Goal: Browse casually: Explore the website without a specific task or goal

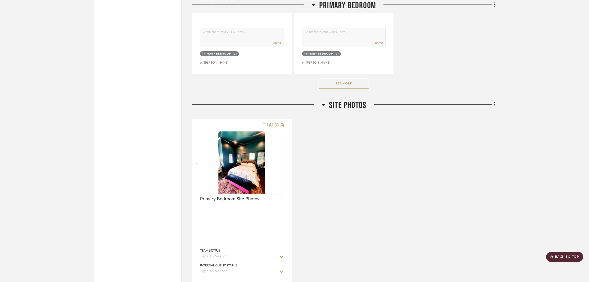
scroll to position [730, 0]
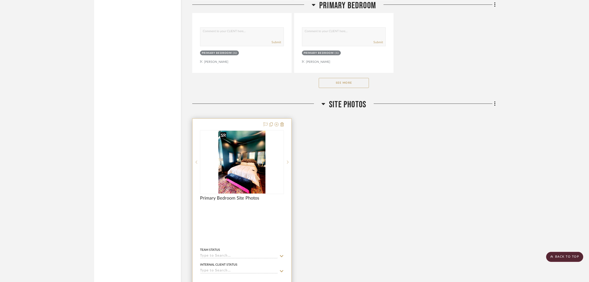
click at [237, 137] on img "0" at bounding box center [241, 162] width 47 height 63
click at [238, 137] on img "0" at bounding box center [241, 162] width 47 height 63
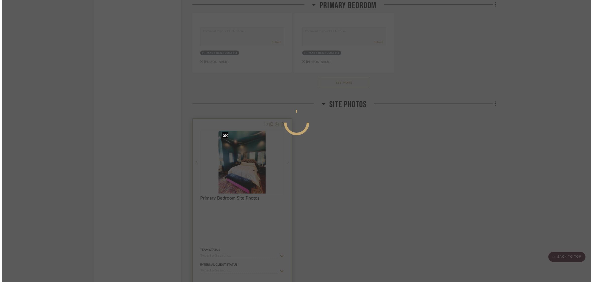
scroll to position [0, 0]
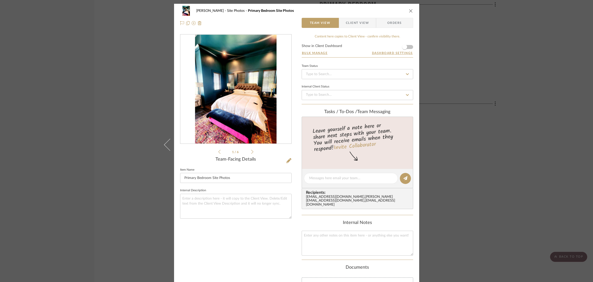
click at [241, 136] on img "0" at bounding box center [236, 89] width 82 height 109
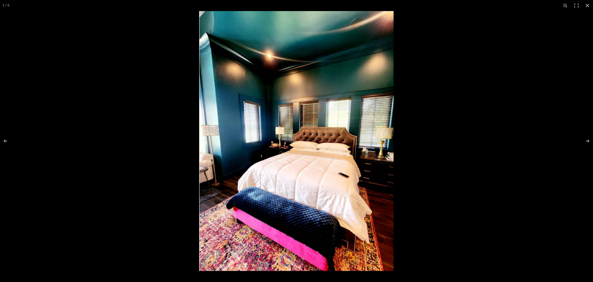
click at [330, 152] on img at bounding box center [296, 141] width 194 height 260
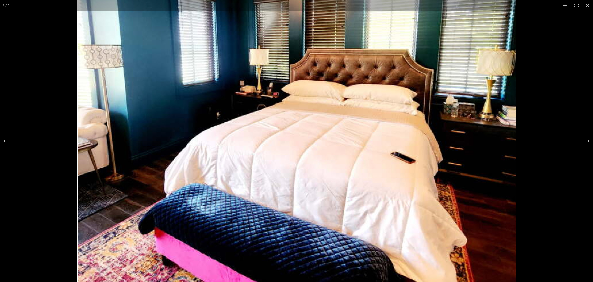
click at [330, 152] on img at bounding box center [296, 81] width 438 height 586
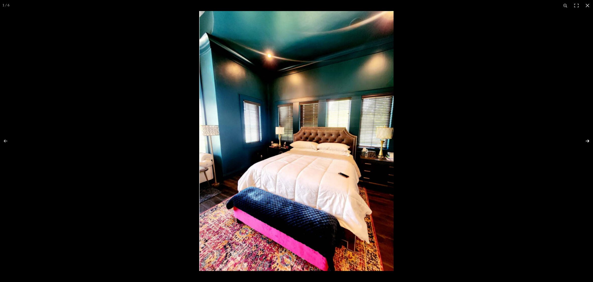
click at [586, 139] on button at bounding box center [584, 140] width 18 height 25
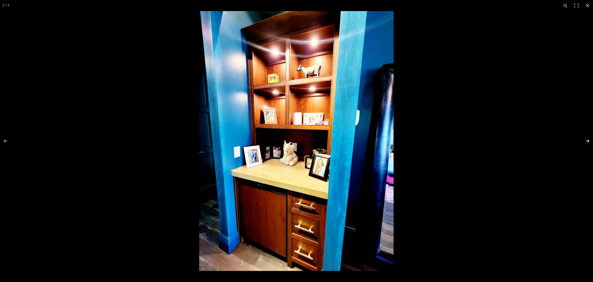
click at [586, 139] on button at bounding box center [584, 140] width 18 height 25
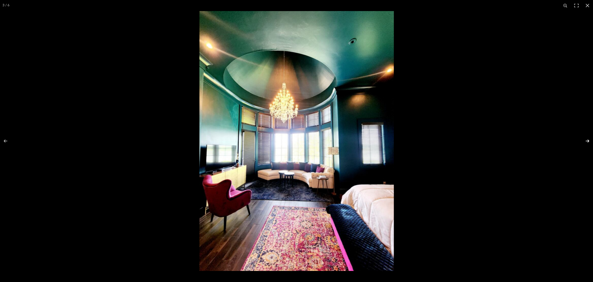
click at [586, 140] on button at bounding box center [584, 140] width 18 height 25
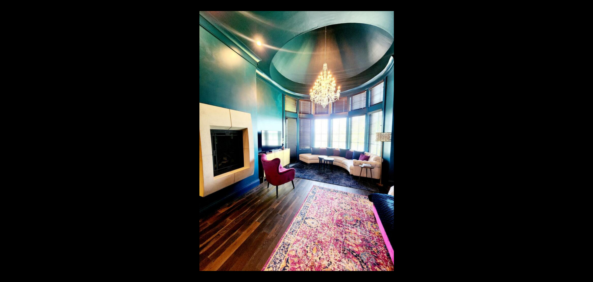
click at [586, 140] on button at bounding box center [584, 140] width 18 height 25
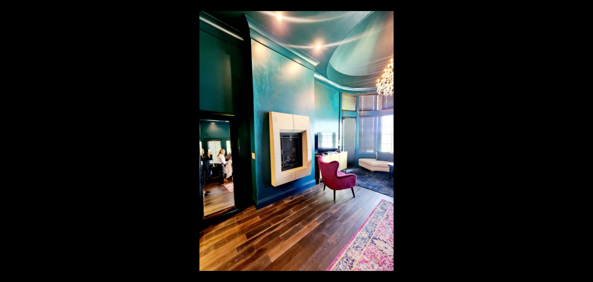
click at [586, 140] on button at bounding box center [584, 140] width 18 height 25
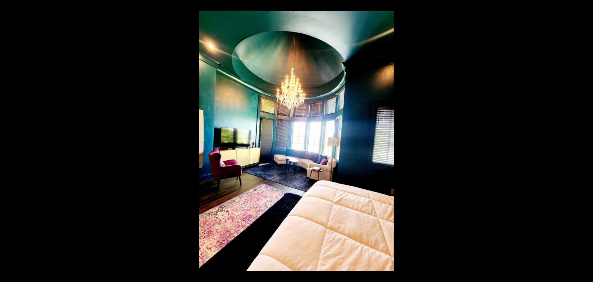
click at [586, 140] on button at bounding box center [584, 140] width 18 height 25
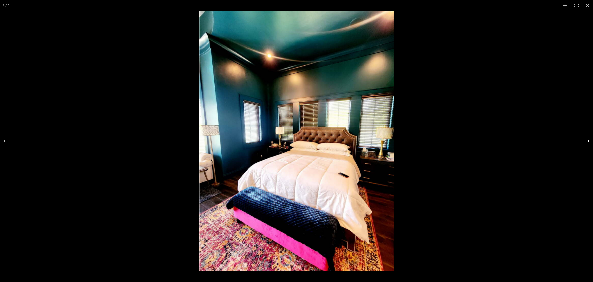
click at [585, 141] on button at bounding box center [584, 140] width 18 height 25
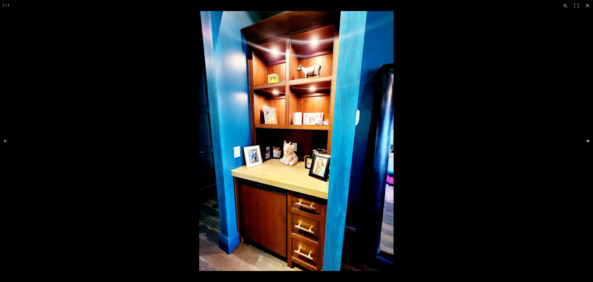
click at [585, 141] on button at bounding box center [584, 140] width 18 height 25
